Goal: Task Accomplishment & Management: Complete application form

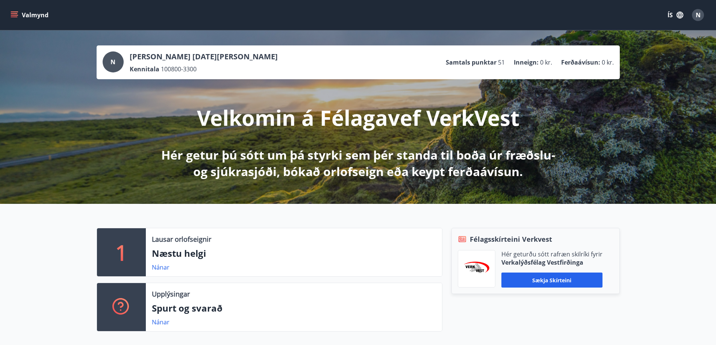
click at [10, 9] on div "Valmynd ÍS N" at bounding box center [358, 15] width 698 height 18
click at [12, 11] on button "Valmynd" at bounding box center [30, 15] width 42 height 14
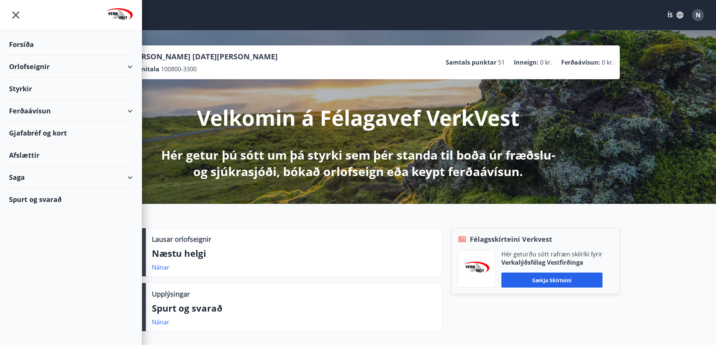
click at [36, 93] on div "Styrkir" at bounding box center [71, 89] width 124 height 22
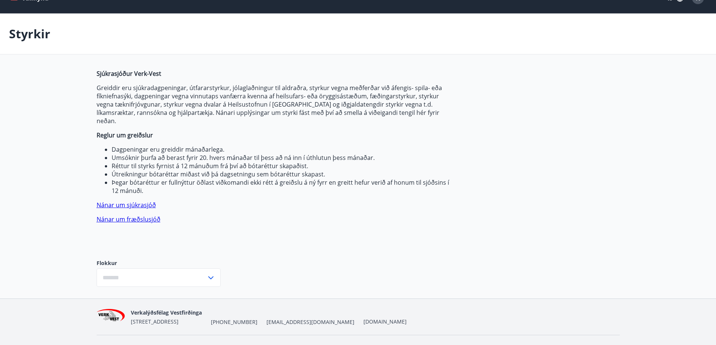
type input "***"
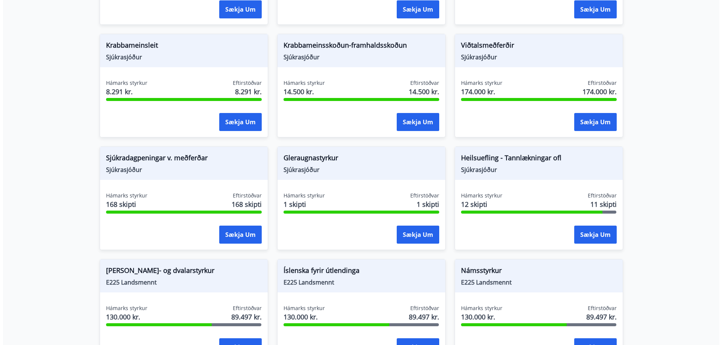
scroll to position [514, 0]
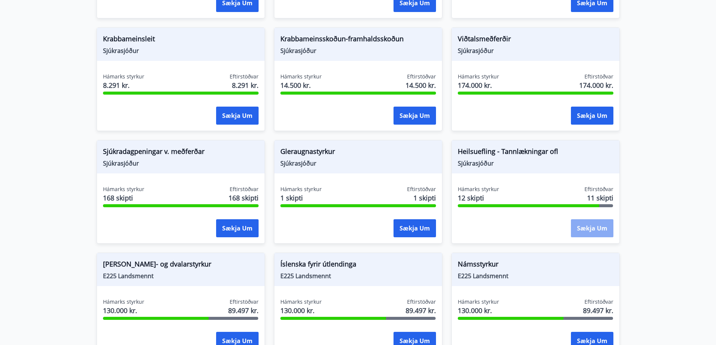
click at [588, 221] on button "Sækja um" at bounding box center [592, 228] width 42 height 18
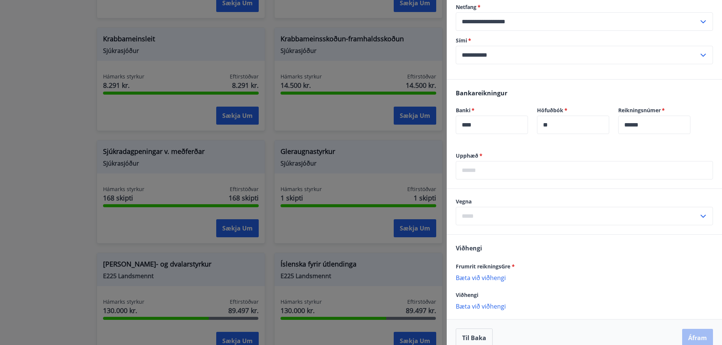
scroll to position [373, 0]
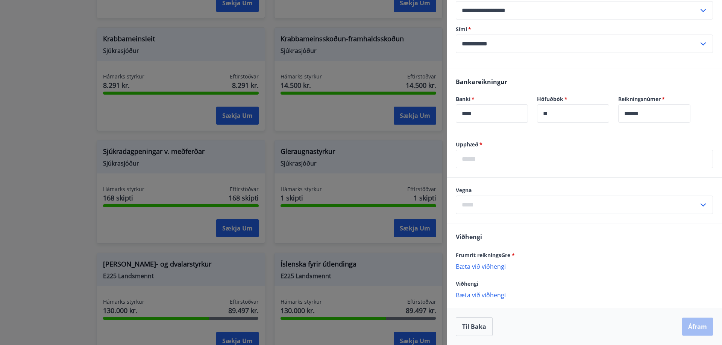
click at [540, 155] on input "text" at bounding box center [583, 159] width 257 height 18
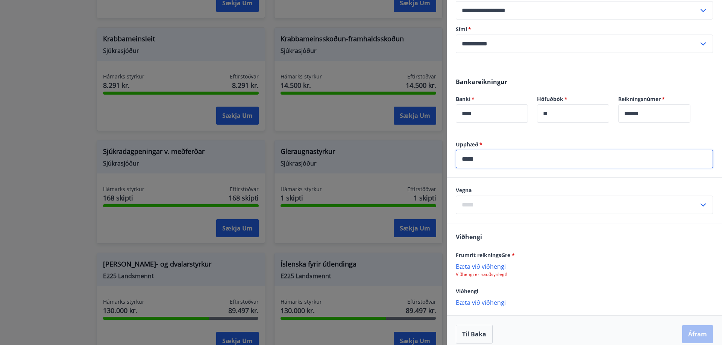
type input "*****"
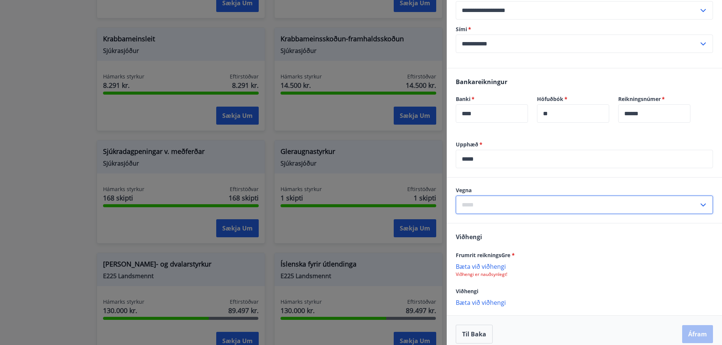
click at [516, 207] on input "text" at bounding box center [576, 205] width 243 height 18
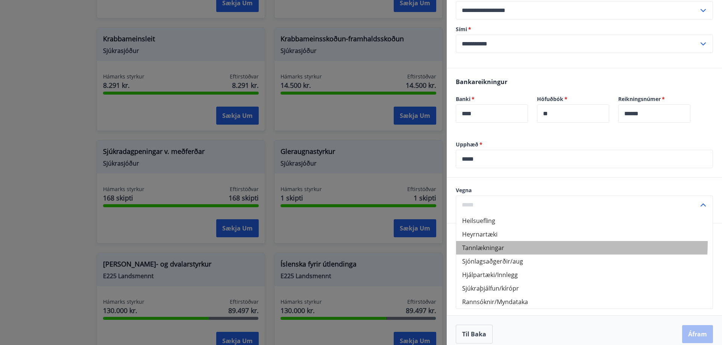
click at [508, 243] on li "Tannlækningar" at bounding box center [584, 248] width 256 height 14
type input "**********"
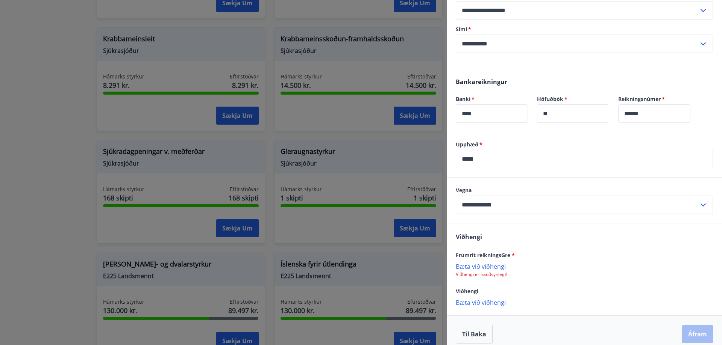
click at [482, 266] on p "Bæta við viðhengi" at bounding box center [583, 267] width 257 height 8
click at [685, 333] on button "Áfram" at bounding box center [697, 335] width 31 height 18
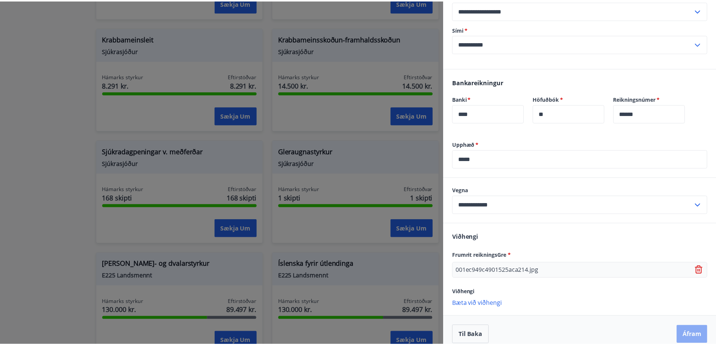
scroll to position [0, 0]
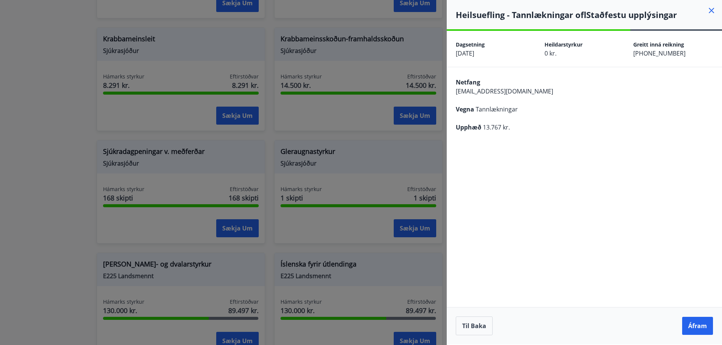
click at [685, 333] on button "Áfram" at bounding box center [697, 326] width 31 height 18
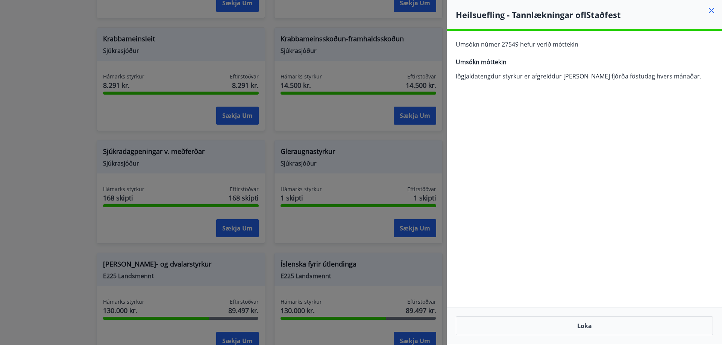
click at [711, 10] on icon at bounding box center [710, 10] width 9 height 9
